Goal: Task Accomplishment & Management: Use online tool/utility

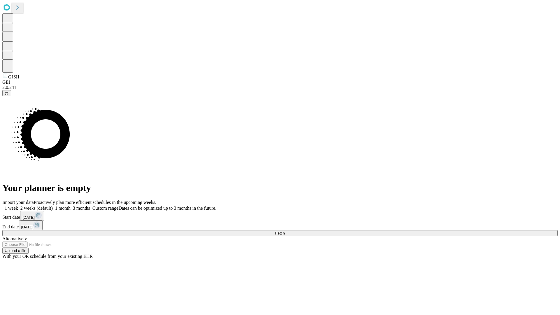
click at [285, 231] on span "Fetch" at bounding box center [280, 233] width 10 height 4
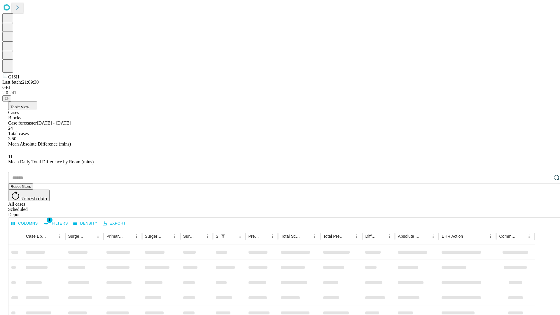
click at [545, 212] on div "Depot" at bounding box center [285, 214] width 555 height 5
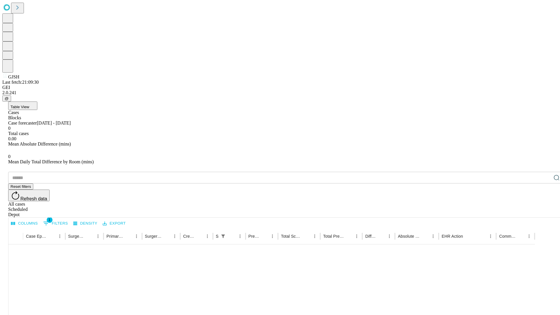
click at [497, 201] on div "All cases" at bounding box center [285, 203] width 555 height 5
